Goal: Task Accomplishment & Management: Complete application form

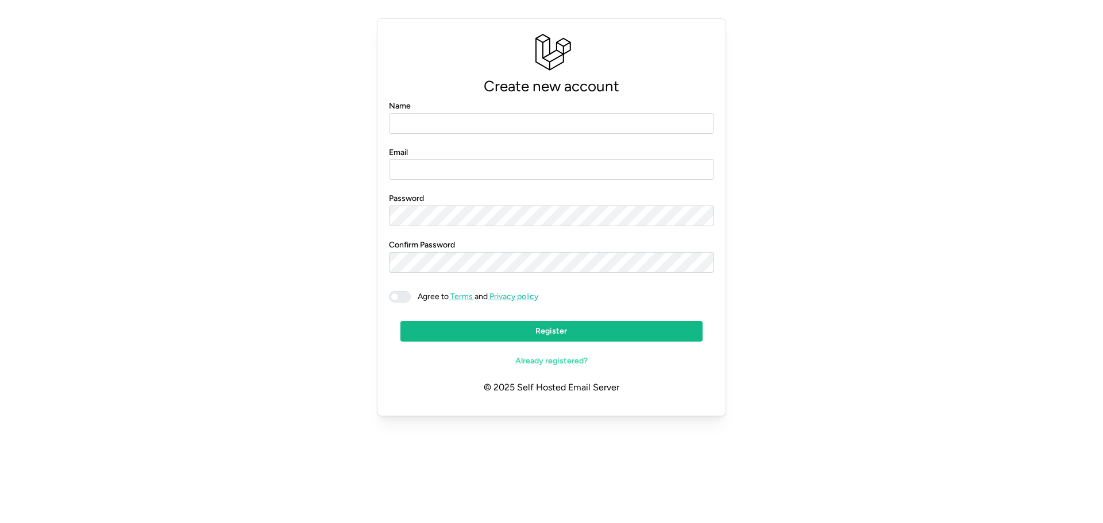
click at [834, 78] on div "Create new account Name Email Password Confirm Password Agree to Terms and Priv…" at bounding box center [552, 217] width 1076 height 407
click at [549, 117] on input "Name" at bounding box center [551, 123] width 325 height 21
type input "**********"
click at [396, 295] on span at bounding box center [395, 297] width 8 height 8
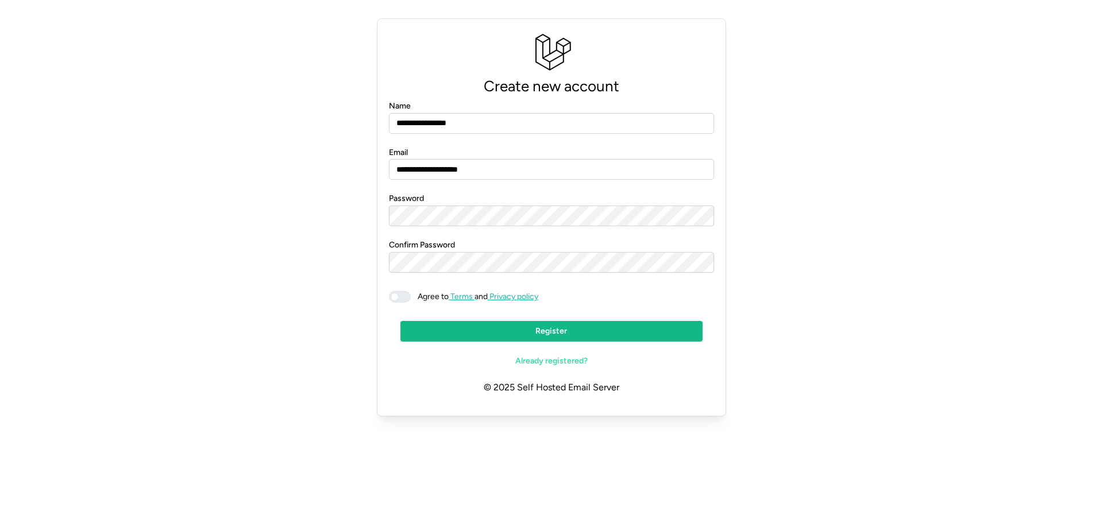
click at [522, 329] on span "Register" at bounding box center [551, 332] width 280 height 20
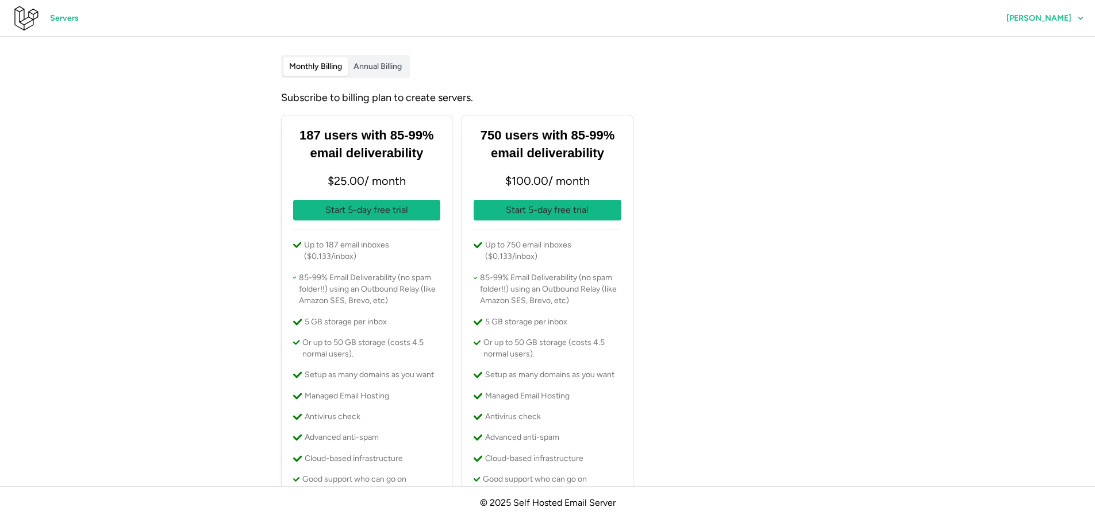
click at [386, 65] on span "Annual Billing" at bounding box center [377, 66] width 48 height 10
click at [320, 60] on label "Monthly Billing" at bounding box center [315, 66] width 64 height 18
click at [1056, 20] on span "[PERSON_NAME]" at bounding box center [1038, 18] width 65 height 8
click at [1045, 75] on span "Log out" at bounding box center [1049, 79] width 28 height 20
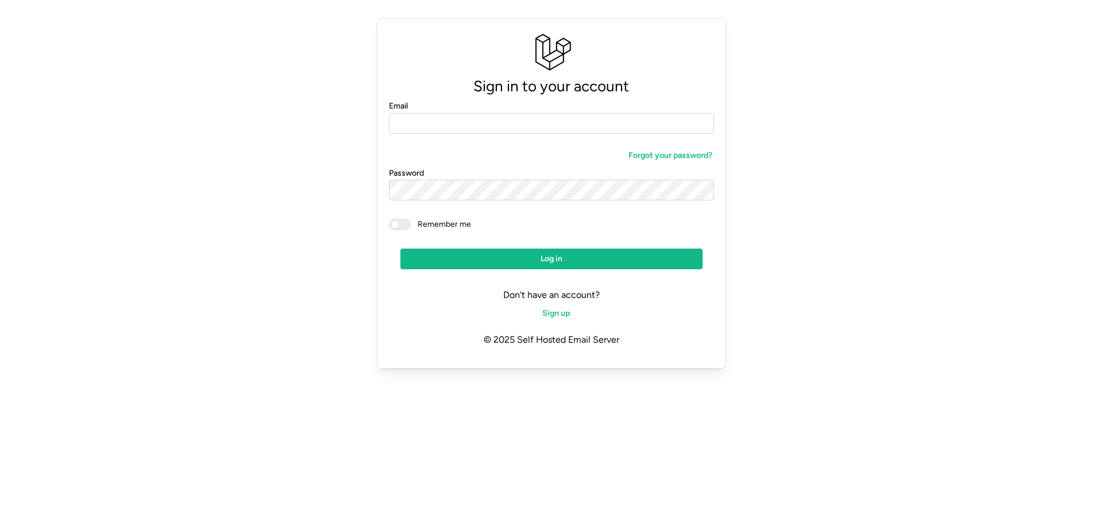
click at [749, 129] on div "Sign in to your account Email Forgot your password? Password Remember me Log in…" at bounding box center [552, 194] width 1076 height 360
